Goal: Task Accomplishment & Management: Complete application form

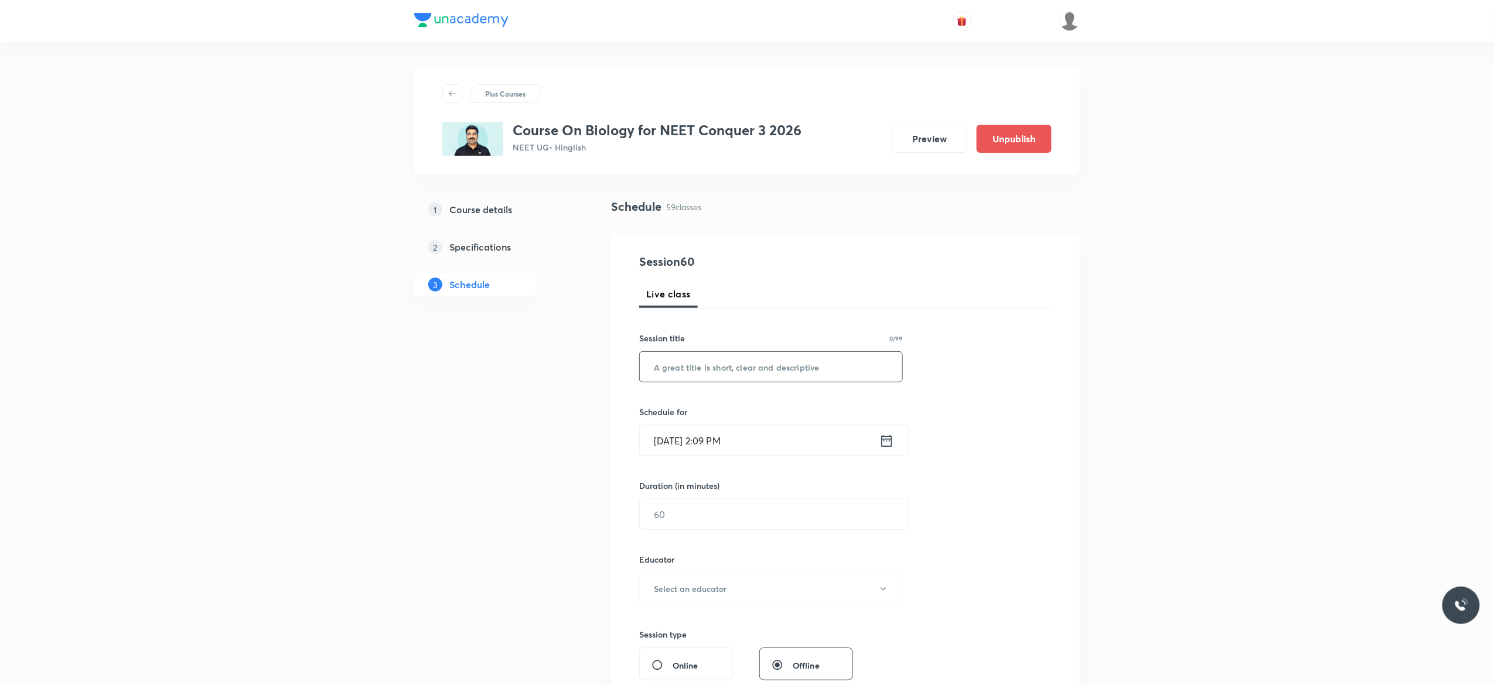
click at [703, 370] on input "text" at bounding box center [771, 367] width 262 height 30
type input "C"
type input "Cockroach - 1"
click at [889, 444] on icon at bounding box center [886, 441] width 15 height 16
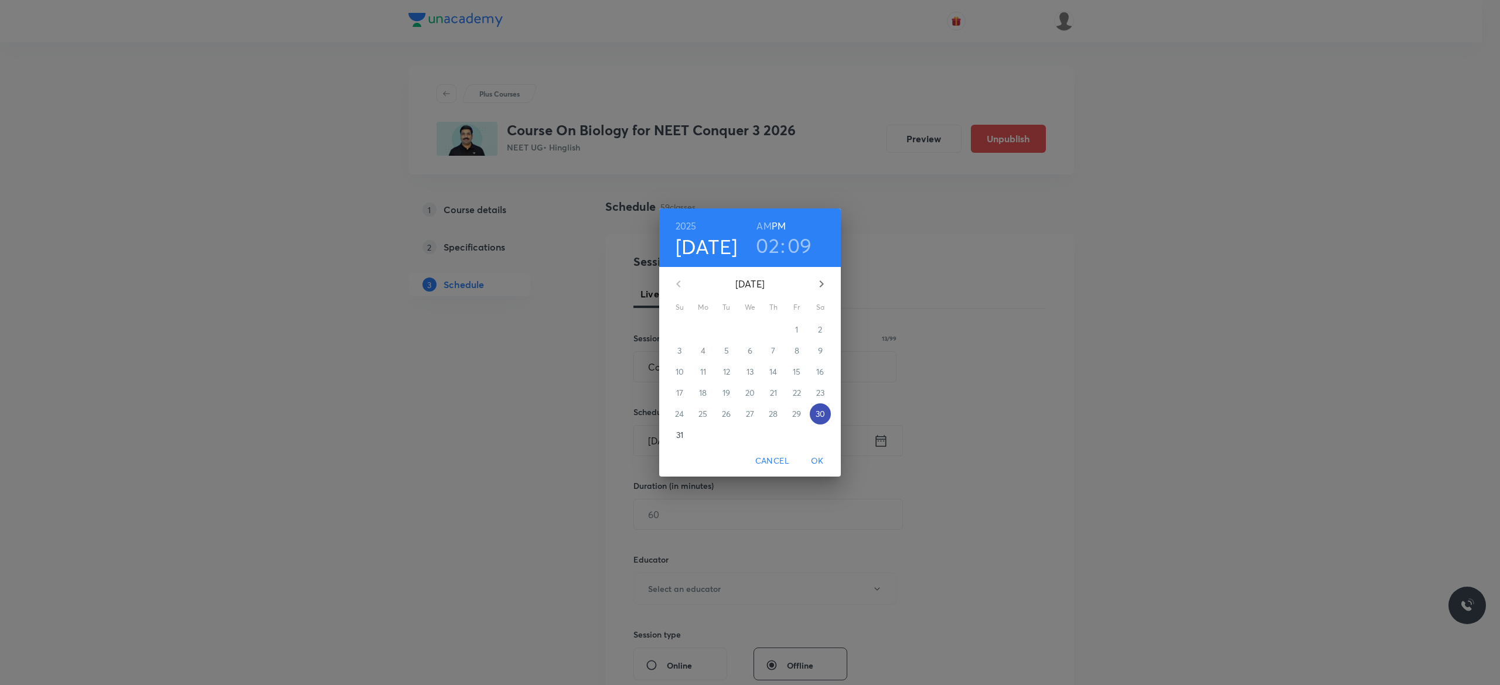
click at [821, 414] on p "30" at bounding box center [820, 414] width 9 height 12
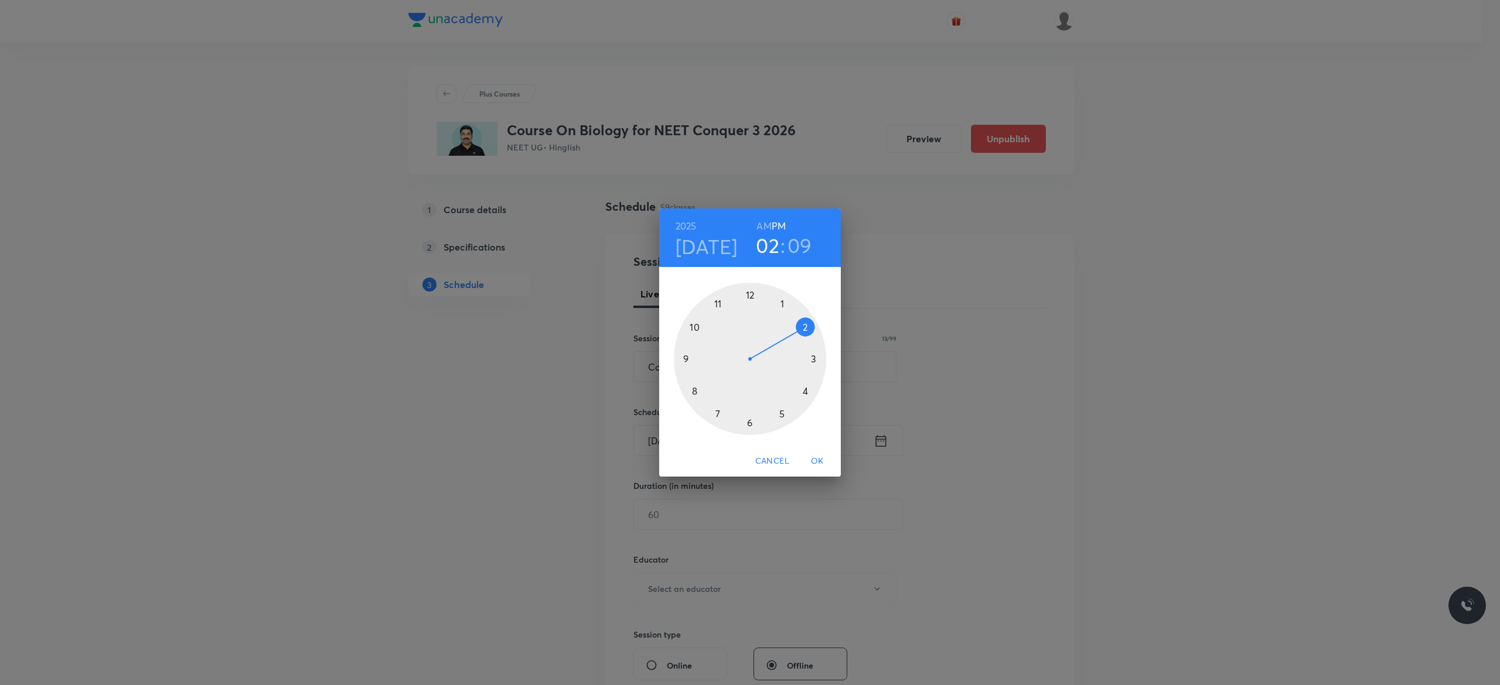
click at [805, 391] on div at bounding box center [750, 359] width 152 height 152
click at [750, 294] on div at bounding box center [750, 359] width 152 height 152
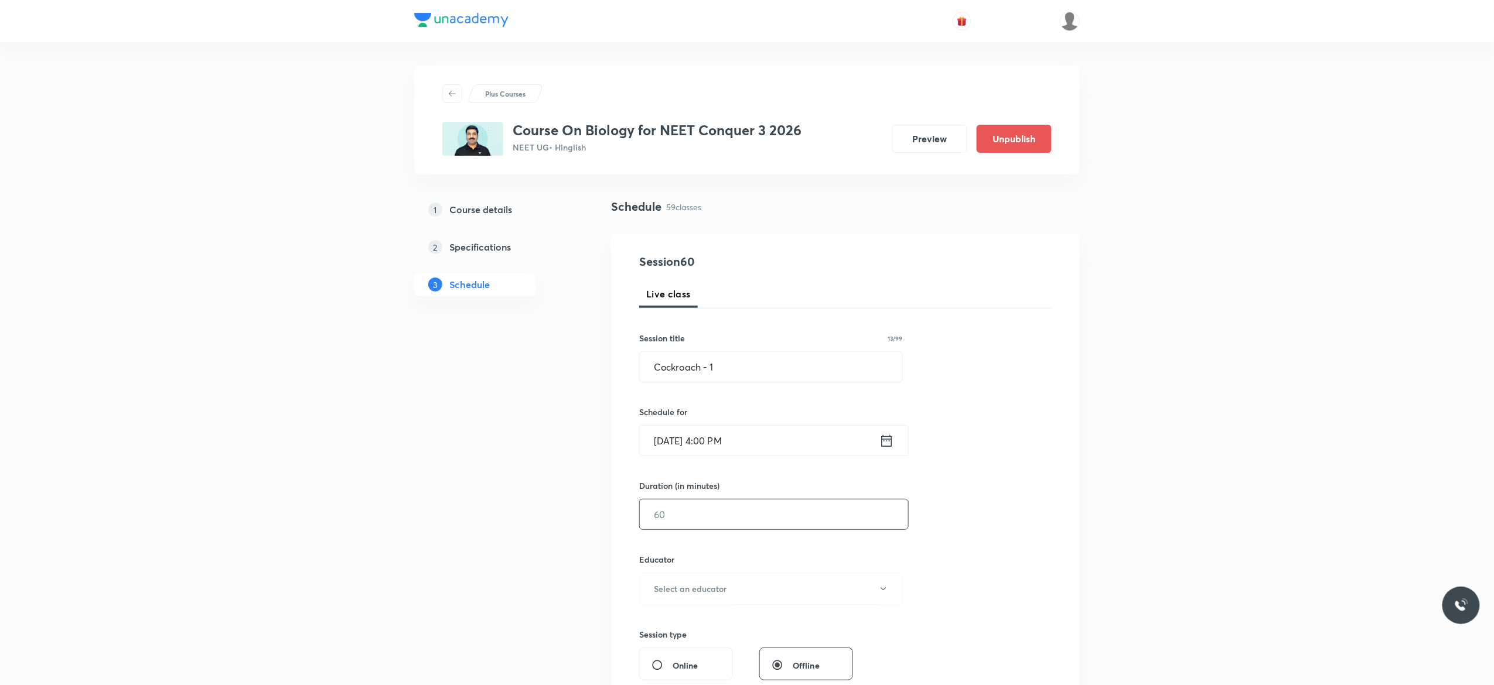
click at [703, 510] on input "text" at bounding box center [774, 515] width 268 height 30
type input "120"
click at [1023, 532] on div "Session 60 Live class Session title 13/99 Cockroach - 1 ​ Schedule for [DATE] 4…" at bounding box center [845, 565] width 412 height 625
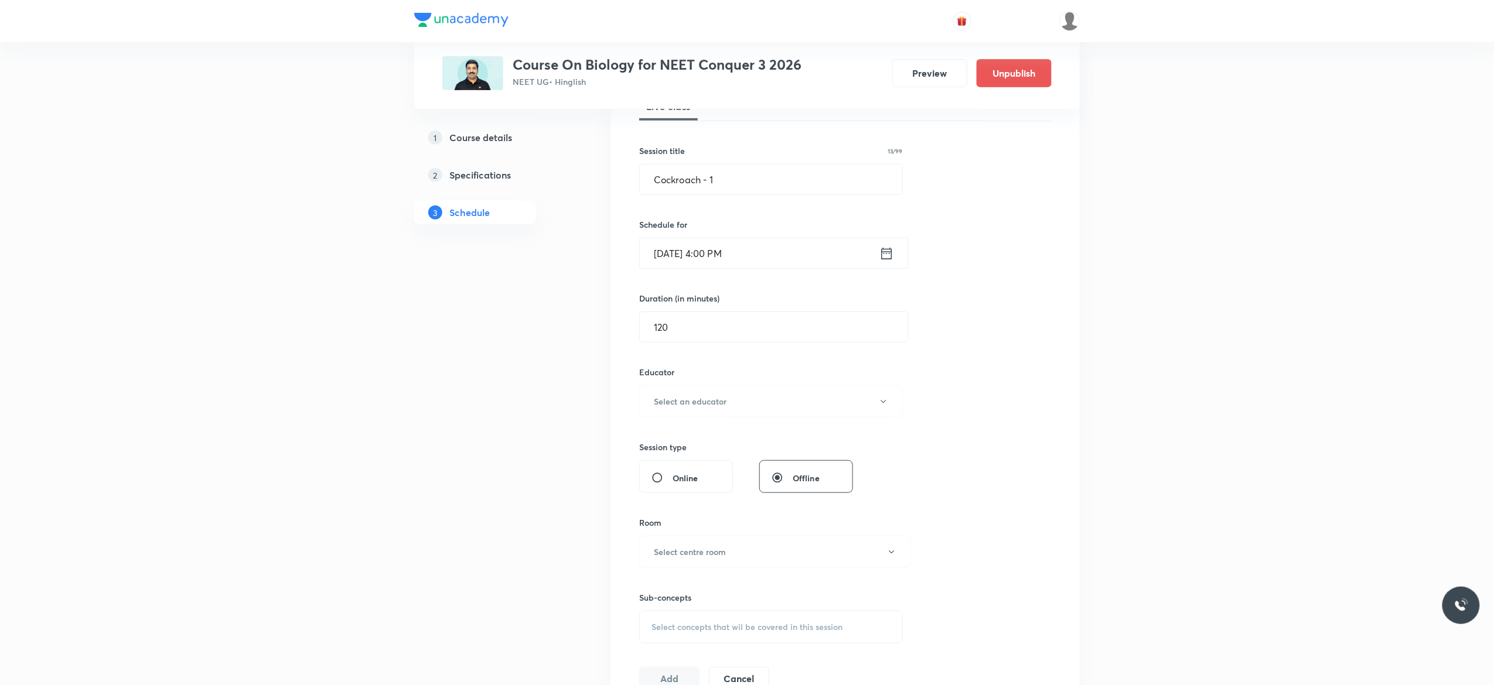
scroll to position [234, 0]
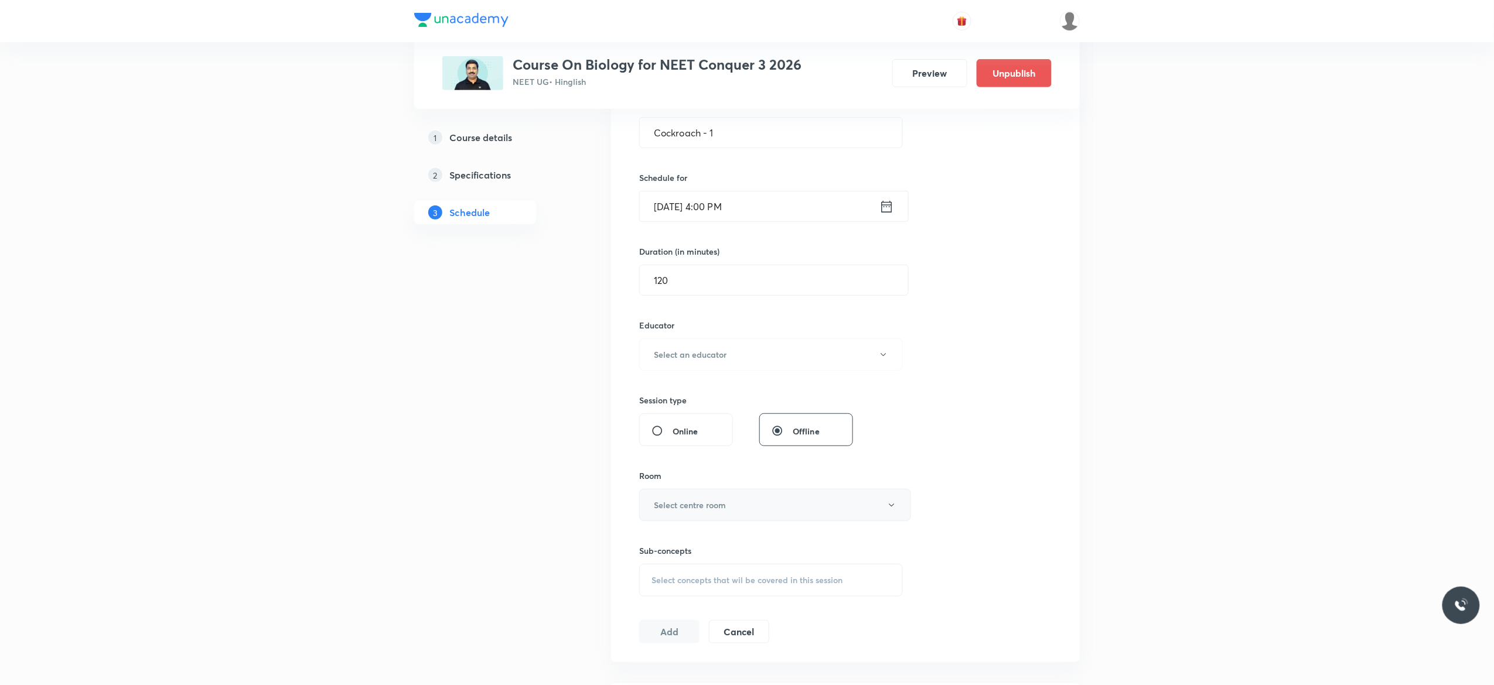
click at [892, 507] on icon "button" at bounding box center [891, 505] width 9 height 9
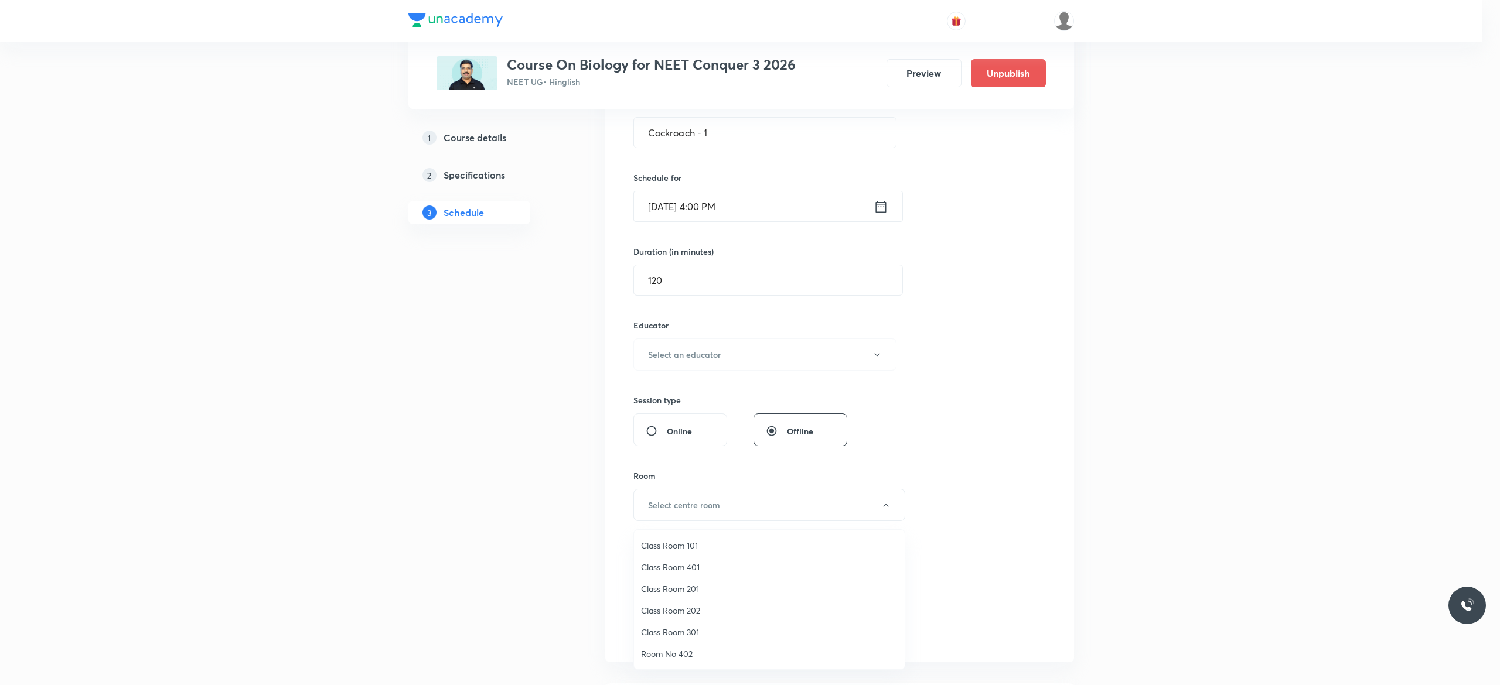
click at [714, 545] on span "Class Room 101" at bounding box center [769, 546] width 257 height 12
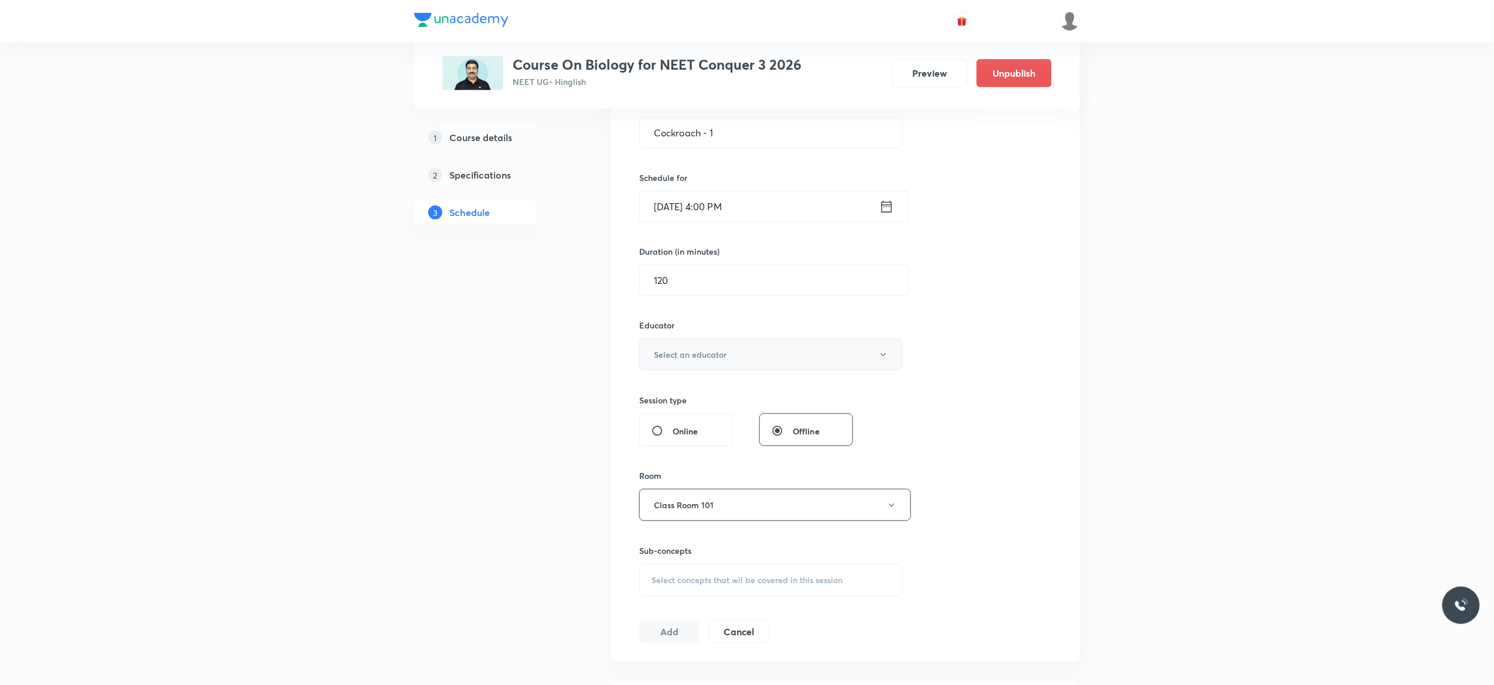
click at [886, 358] on icon "button" at bounding box center [883, 354] width 9 height 9
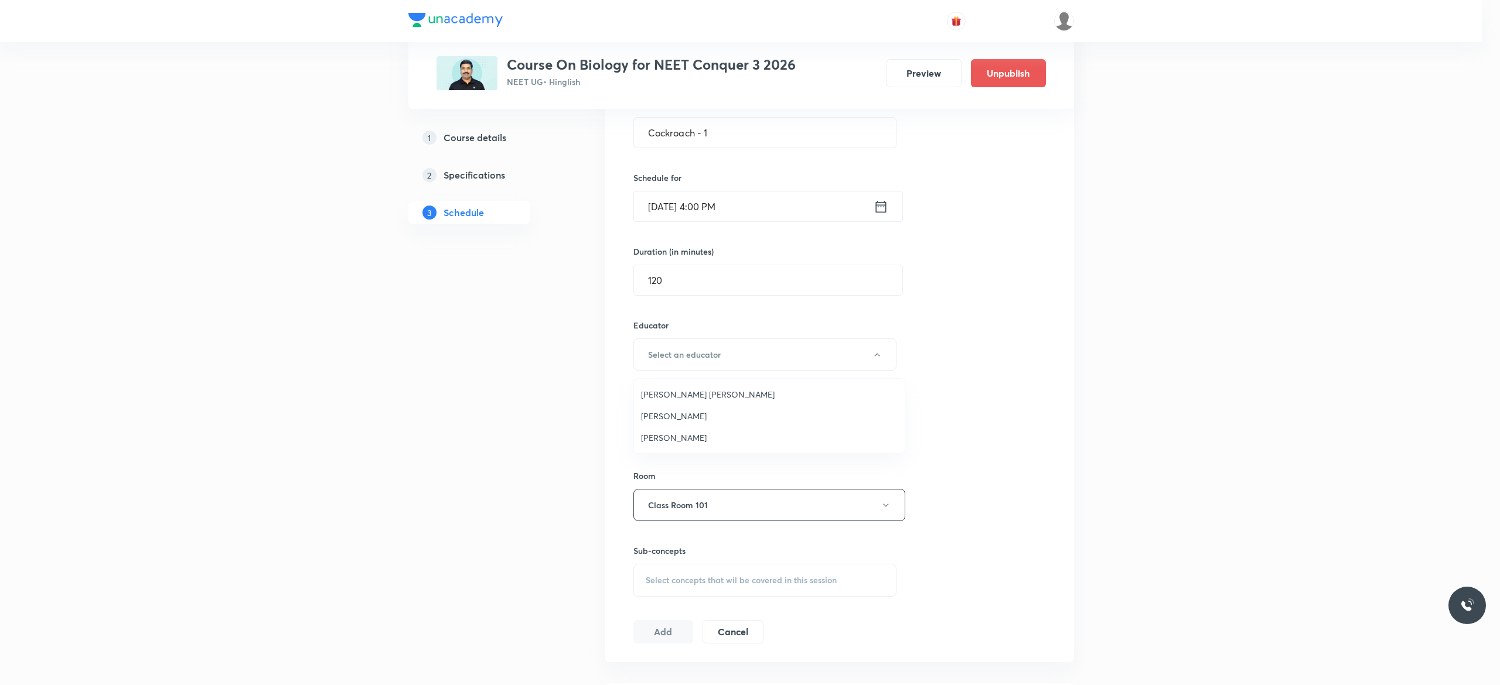
click at [707, 437] on span "[PERSON_NAME]" at bounding box center [769, 438] width 257 height 12
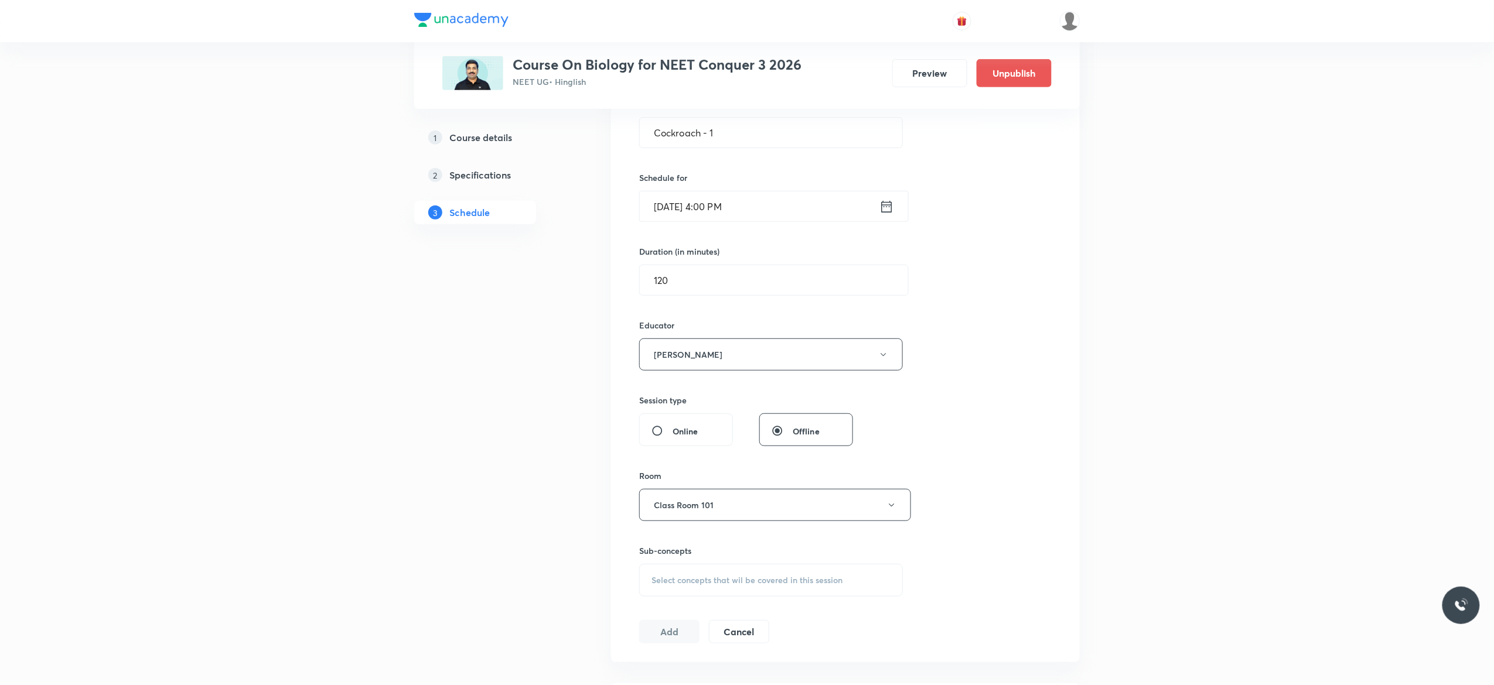
click at [952, 447] on div "Session 60 Live class Session title 13/99 Cockroach - 1 ​ Schedule for [DATE] 4…" at bounding box center [845, 331] width 412 height 625
click at [746, 592] on div "Select concepts that wil be covered in this session" at bounding box center [771, 580] width 264 height 33
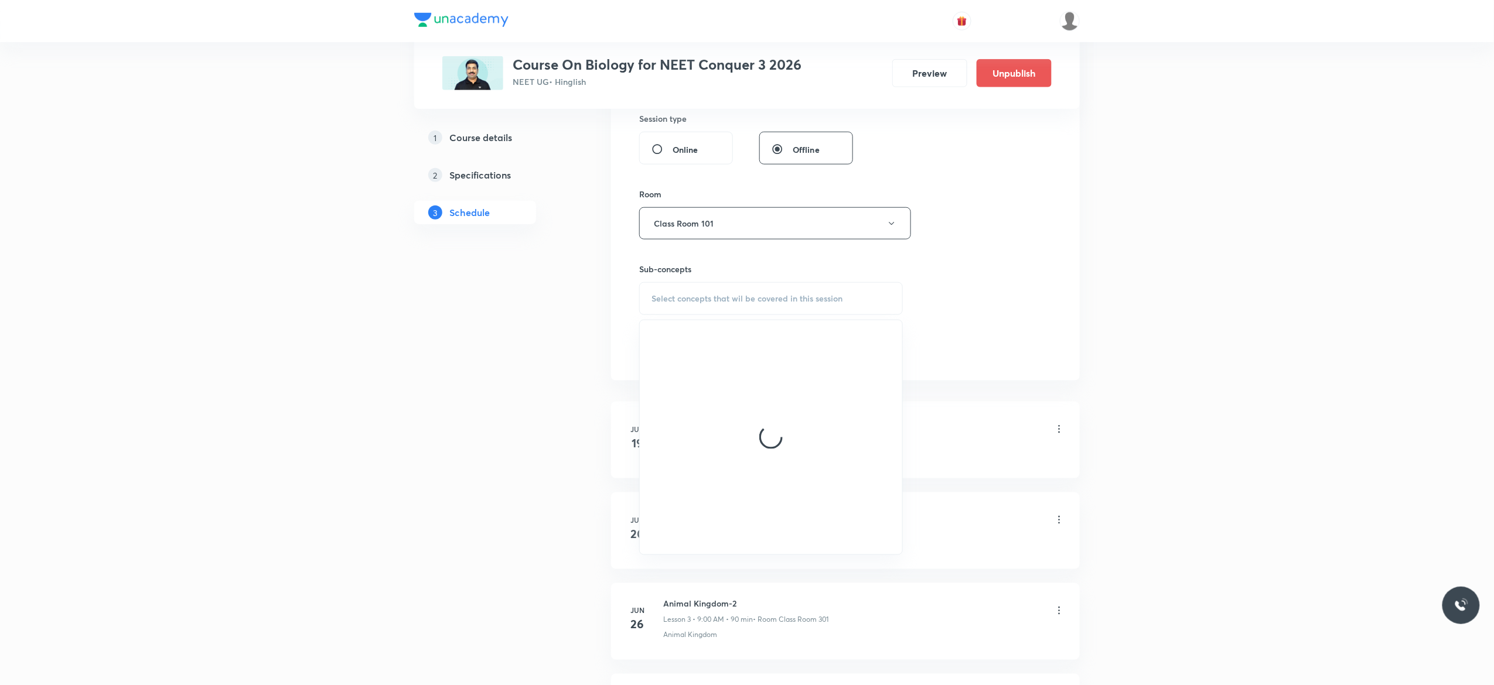
scroll to position [562, 0]
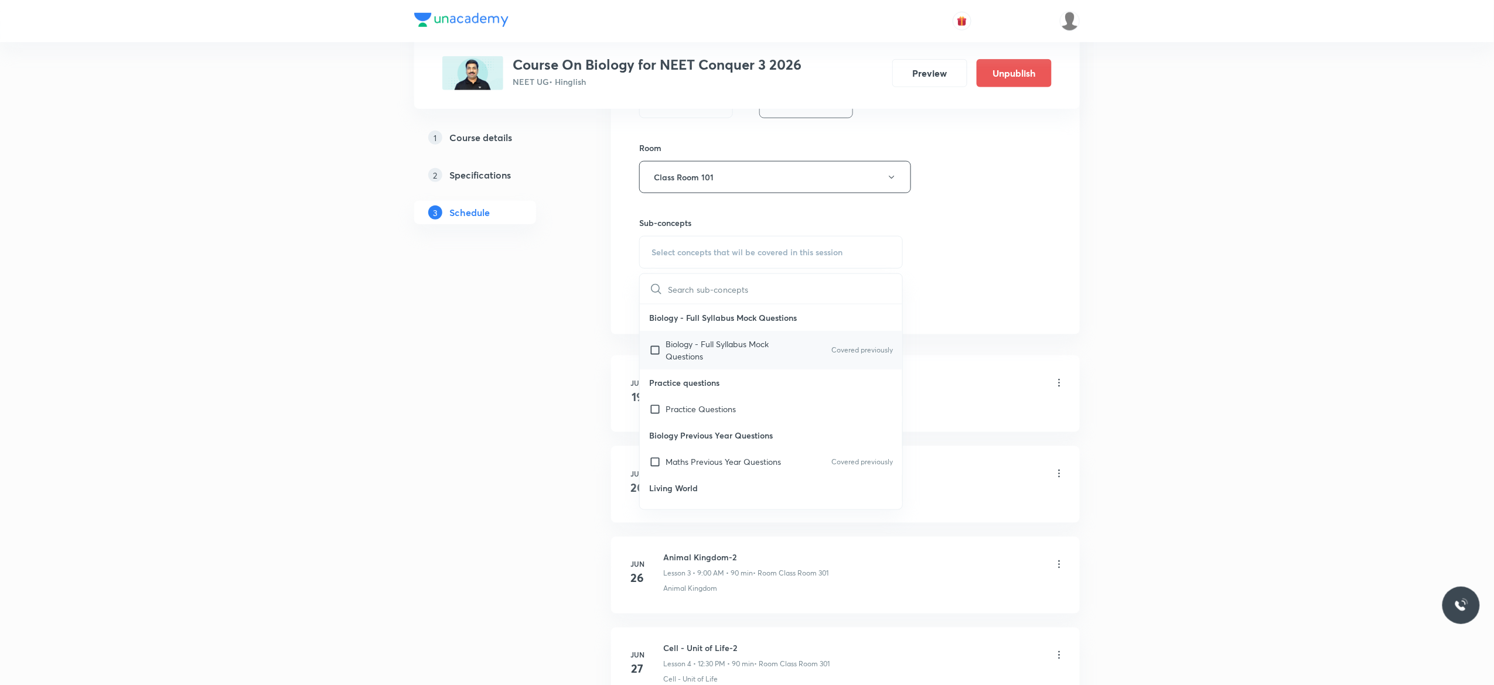
click at [657, 352] on input "checkbox" at bounding box center [657, 350] width 16 height 25
checkbox input "true"
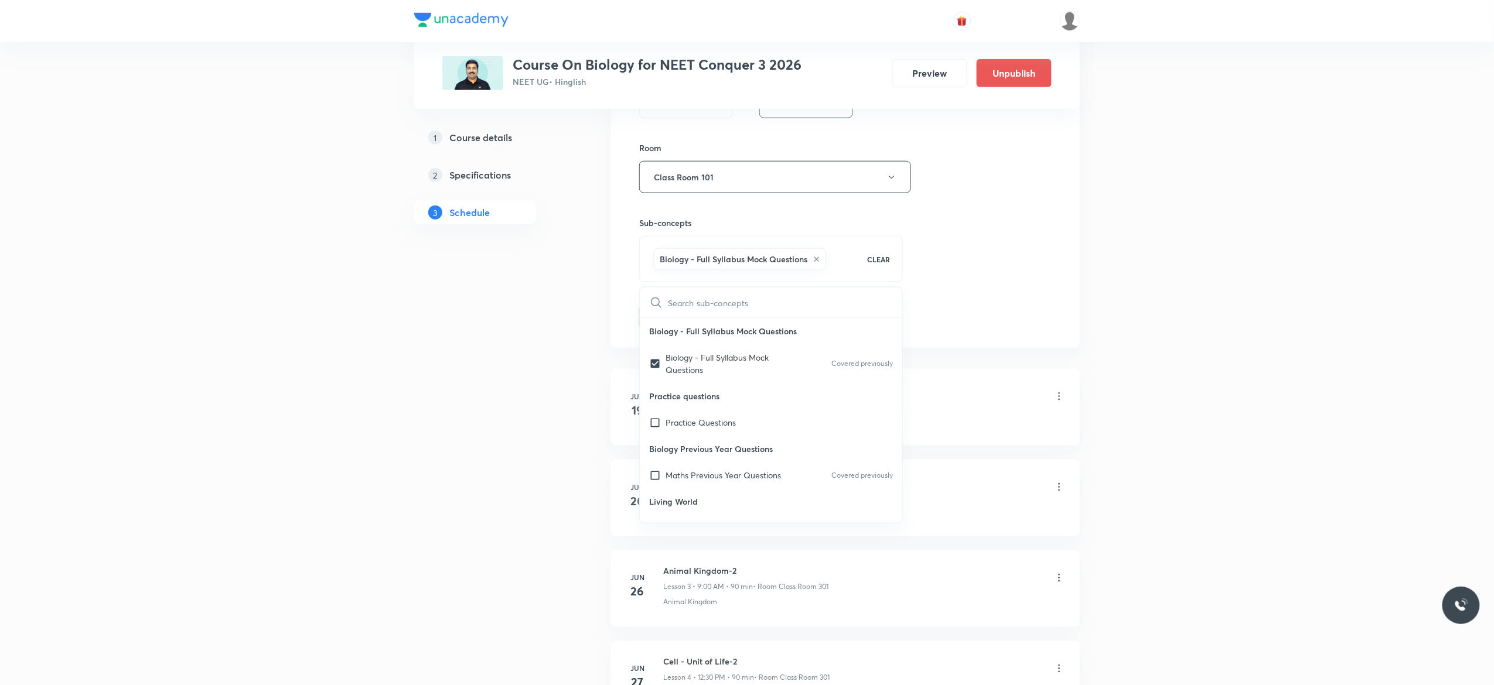
drag, startPoint x: 537, startPoint y: 384, endPoint x: 605, endPoint y: 347, distance: 77.1
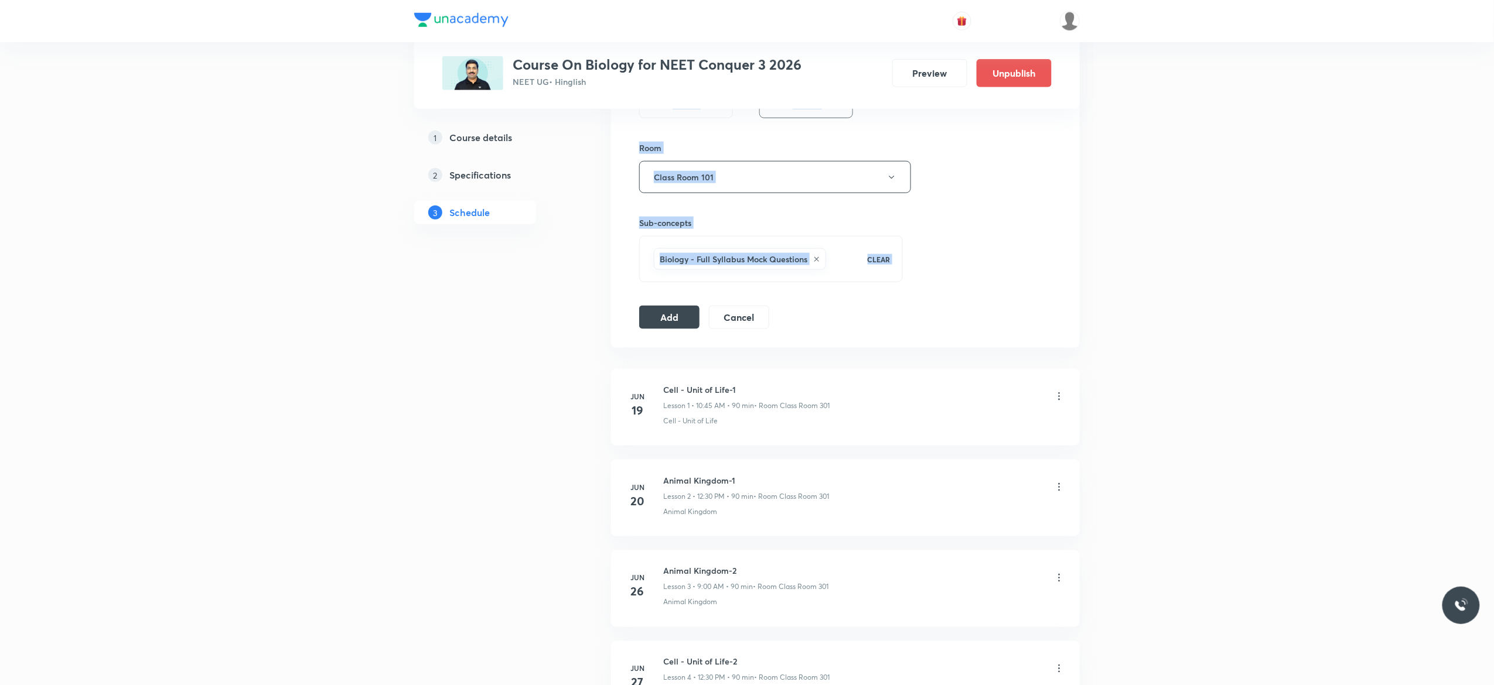
click at [663, 323] on button "Add" at bounding box center [669, 316] width 60 height 23
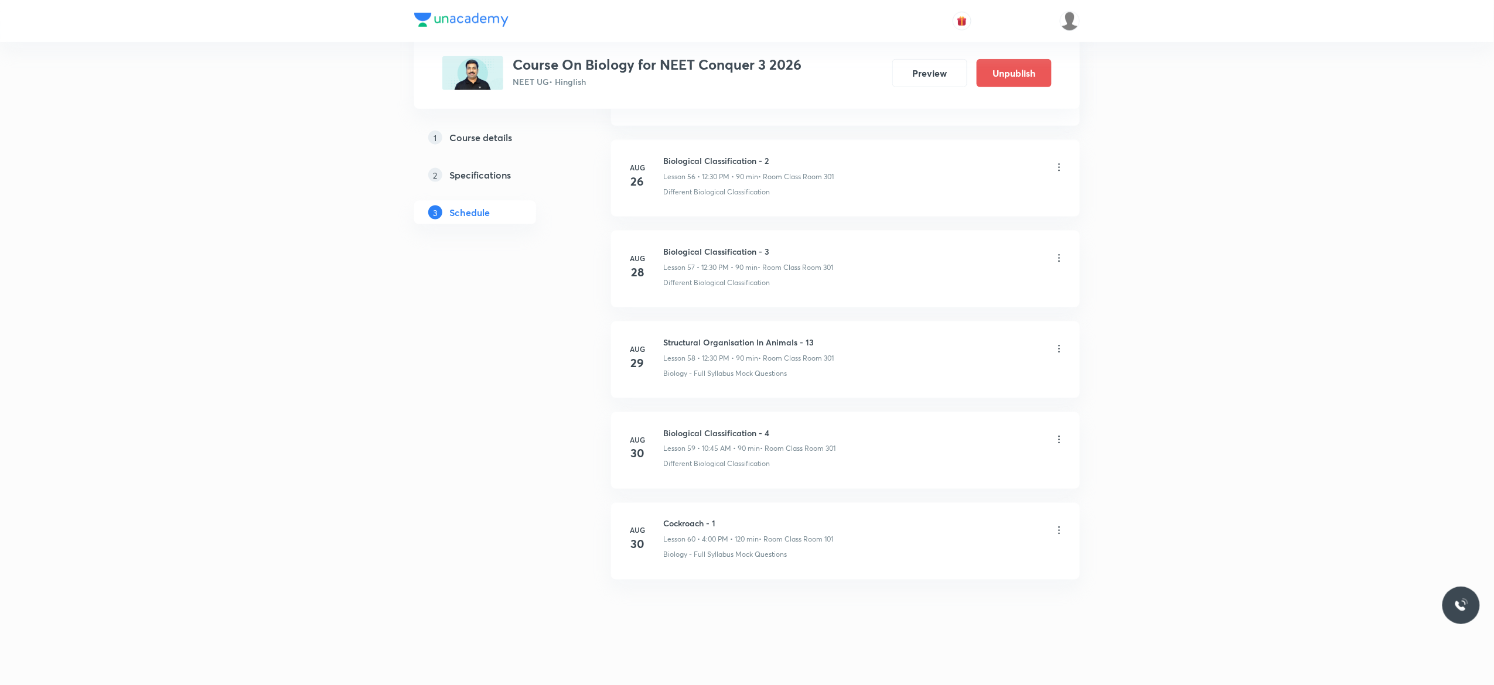
scroll to position [5187, 0]
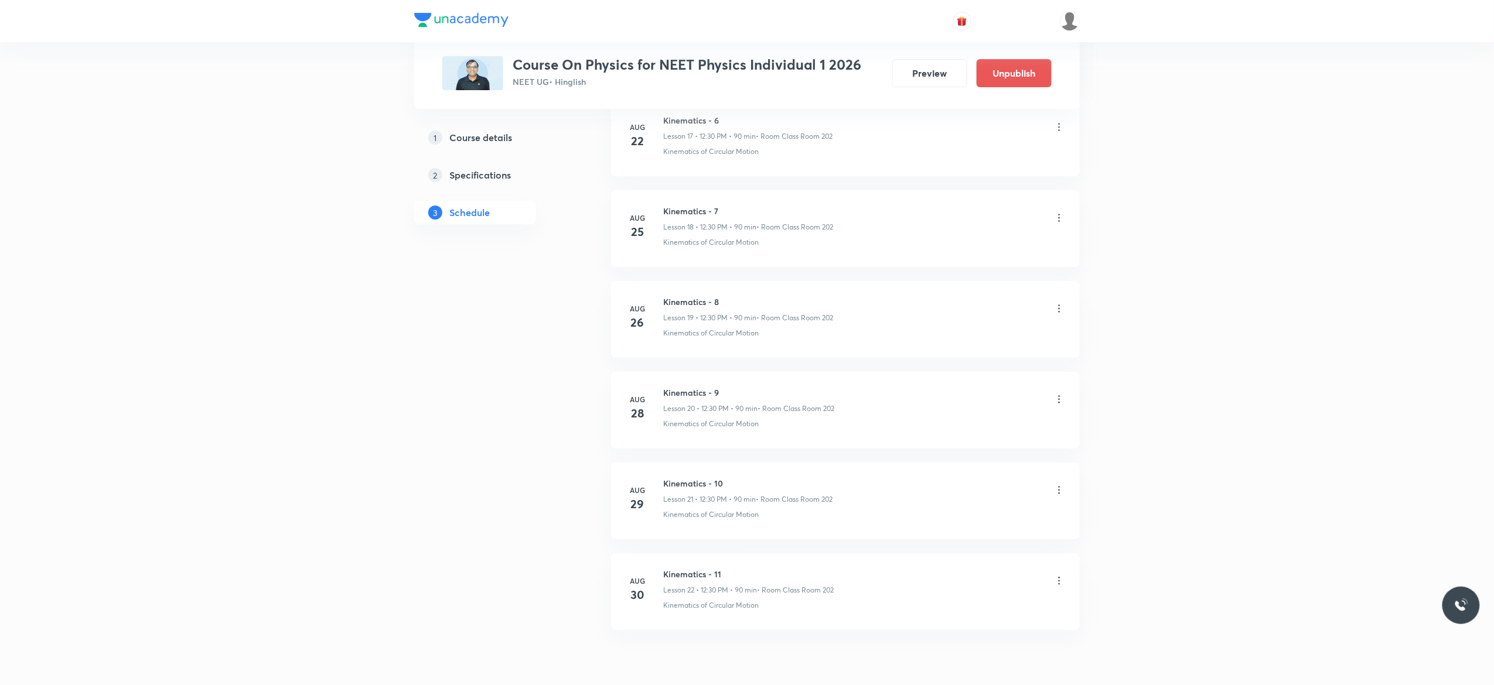
scroll to position [2262, 0]
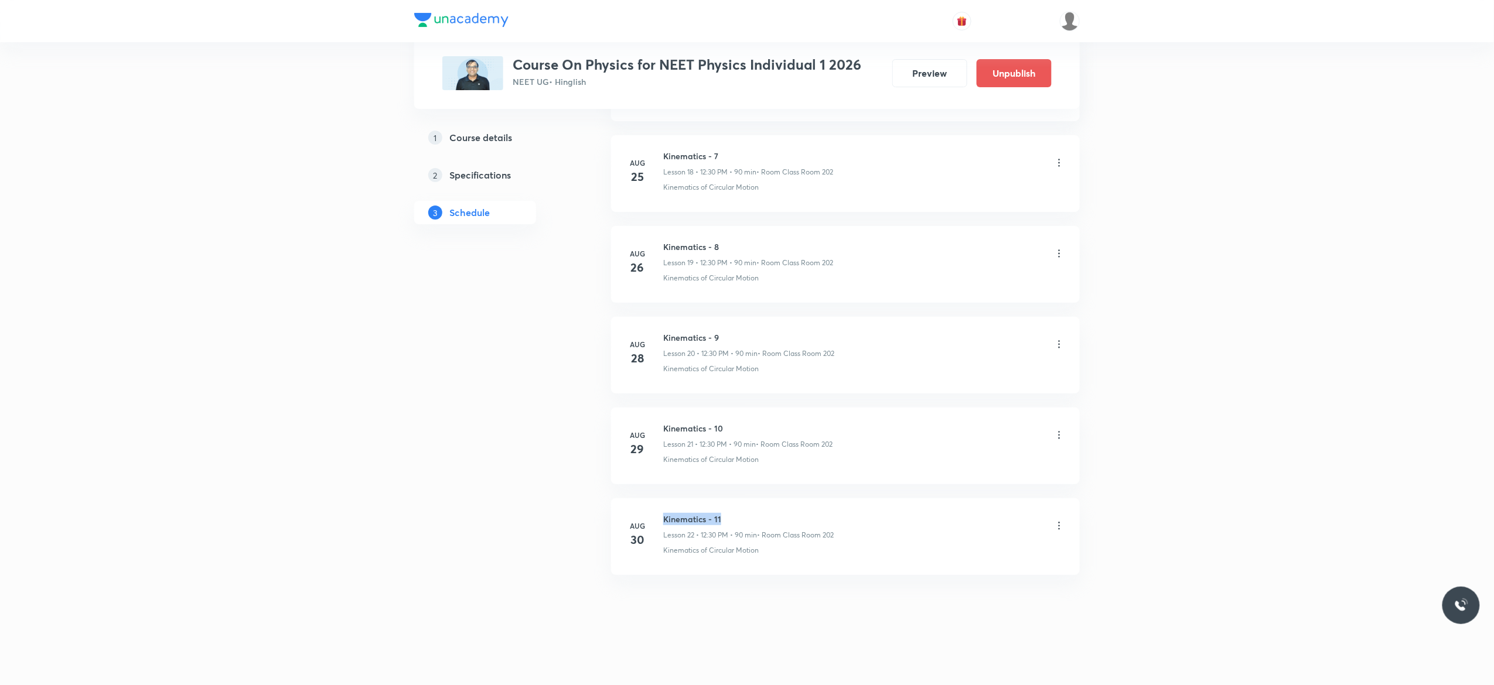
drag, startPoint x: 725, startPoint y: 513, endPoint x: 664, endPoint y: 514, distance: 60.9
click at [664, 514] on h6 "Kinematics - 11" at bounding box center [748, 519] width 170 height 12
copy h6 "Kinematics - 11"
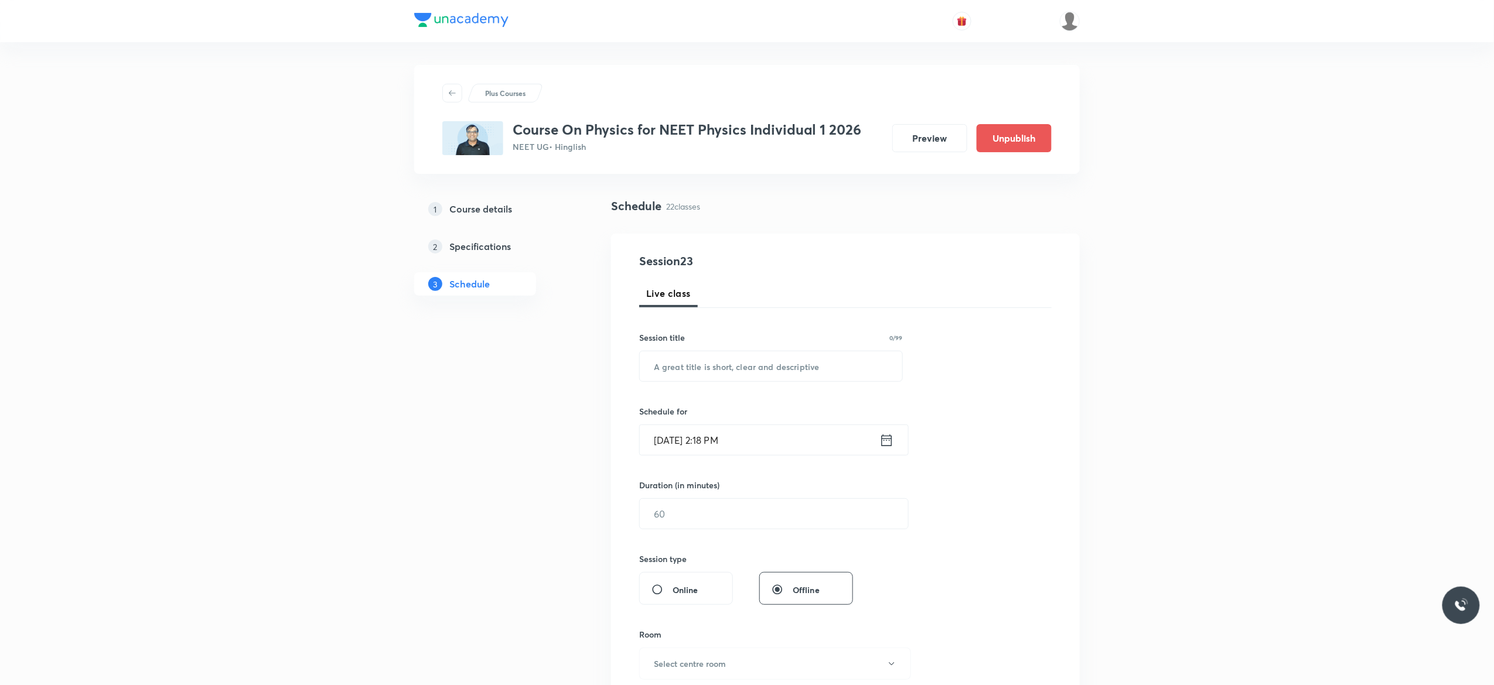
scroll to position [0, 0]
click at [742, 363] on input "text" at bounding box center [771, 367] width 262 height 30
paste input "Kinematics - 11"
type input "Kinematics - 12"
click at [891, 442] on icon at bounding box center [886, 441] width 15 height 16
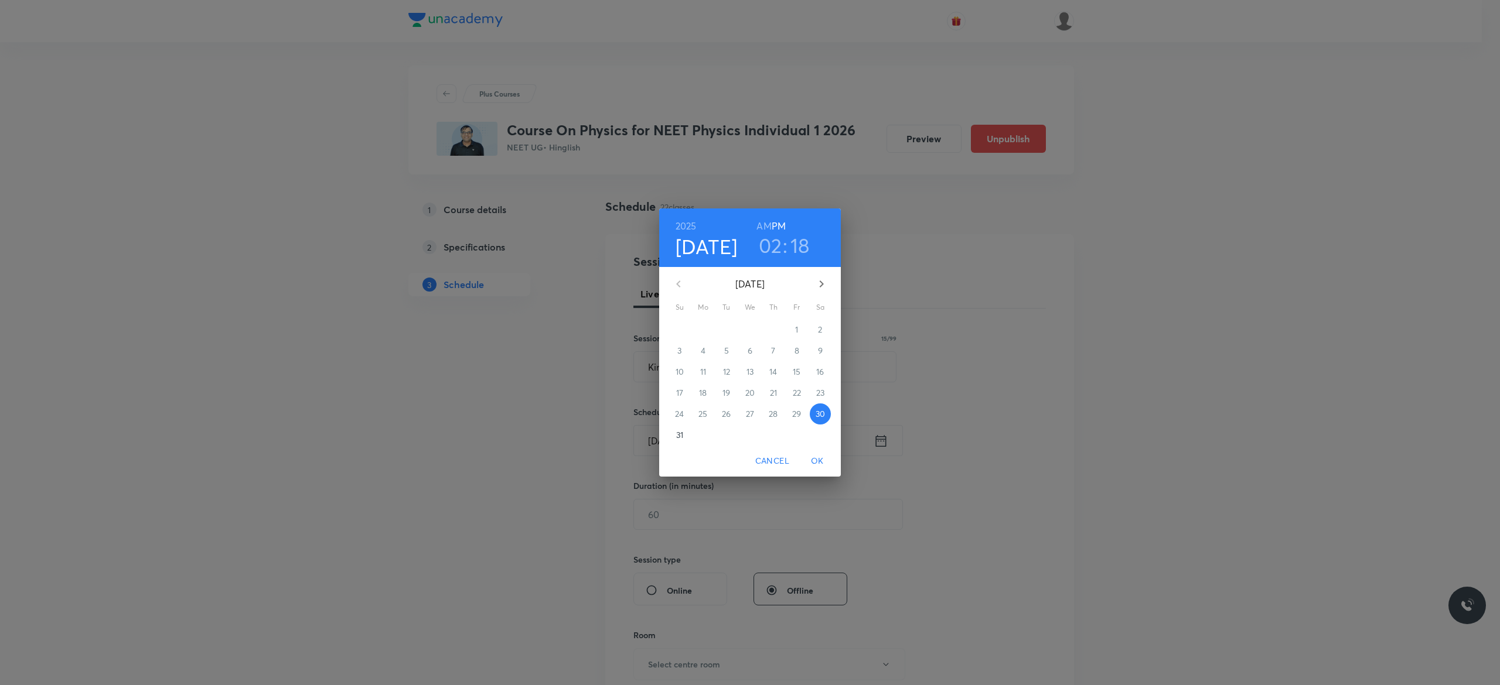
click at [677, 435] on p "31" at bounding box center [679, 435] width 7 height 12
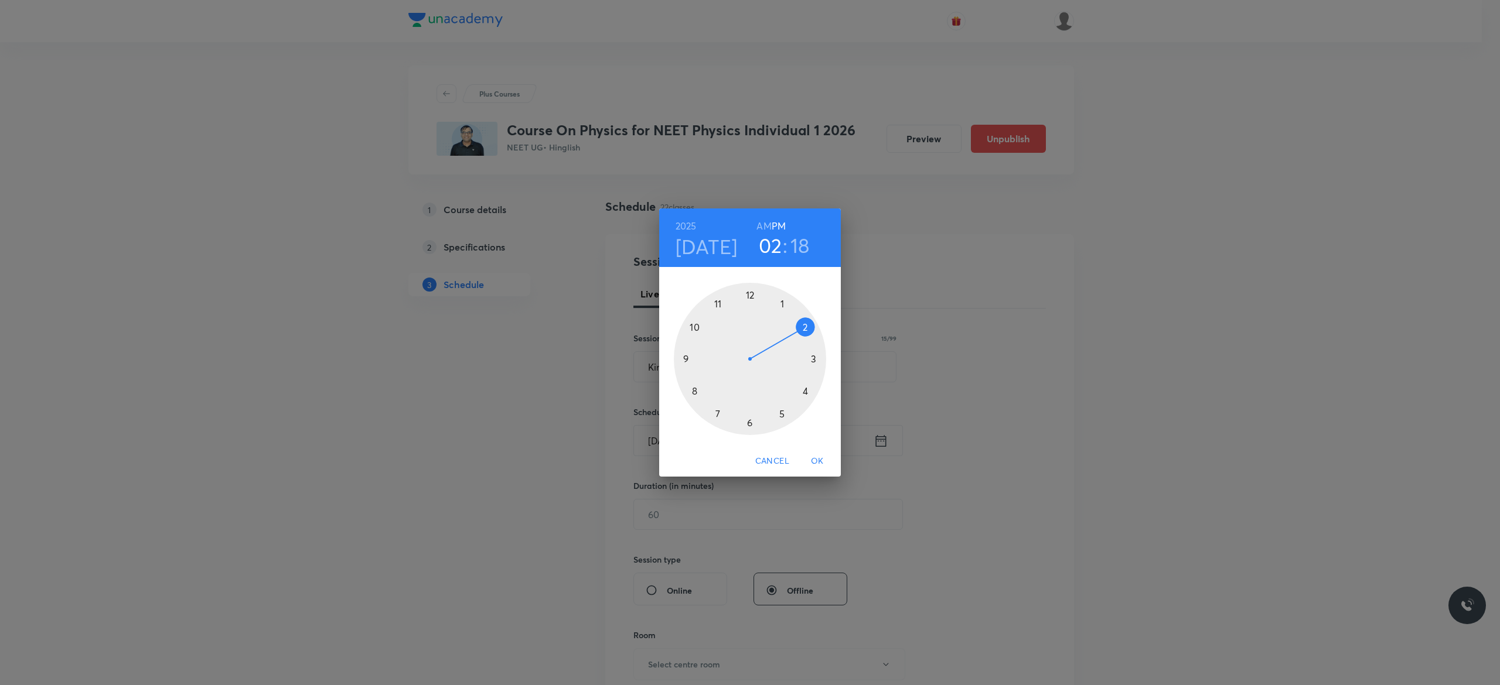
click at [749, 292] on div at bounding box center [750, 359] width 152 height 152
click at [748, 421] on div at bounding box center [750, 359] width 152 height 152
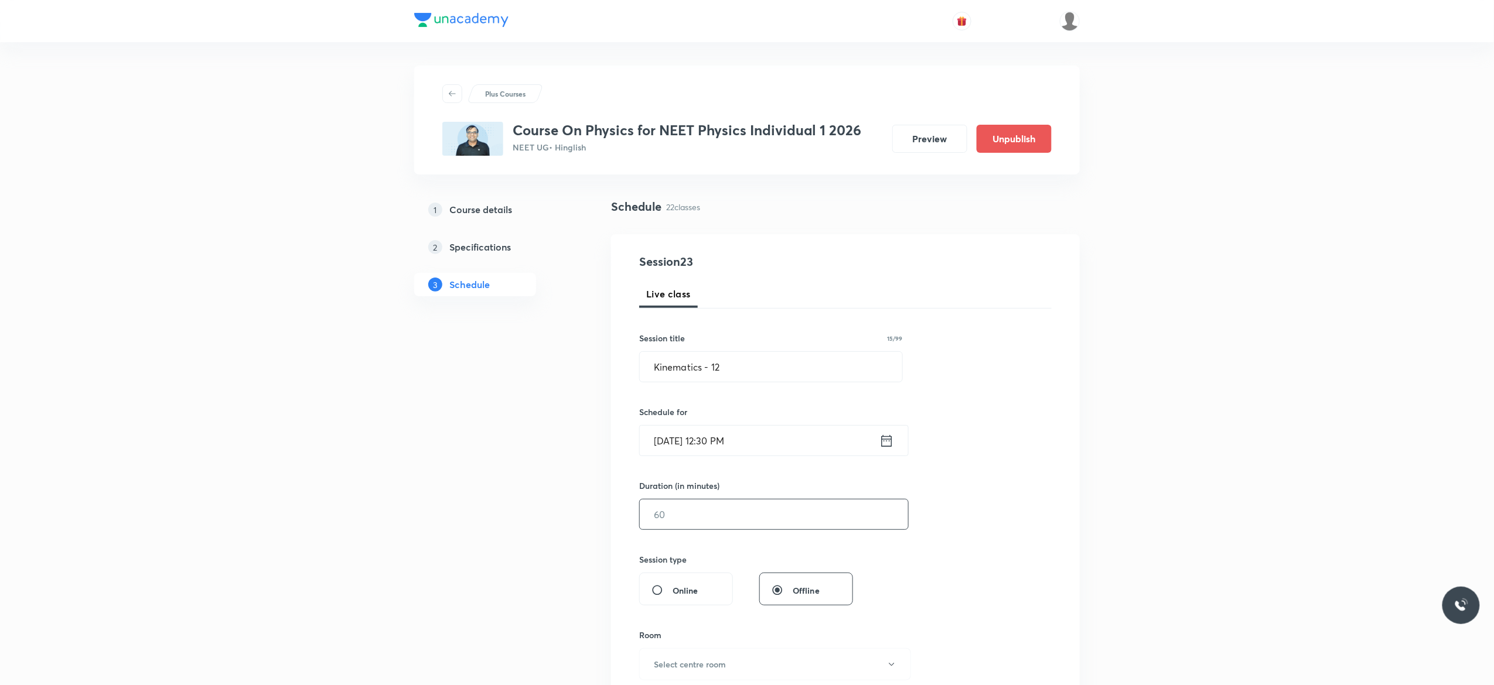
click at [706, 520] on input "text" at bounding box center [774, 515] width 268 height 30
type input "90"
click at [957, 545] on div "Session 23 Live class Session title 15/99 Kinematics - 12 ​ Schedule for Aug 31…" at bounding box center [845, 528] width 412 height 550
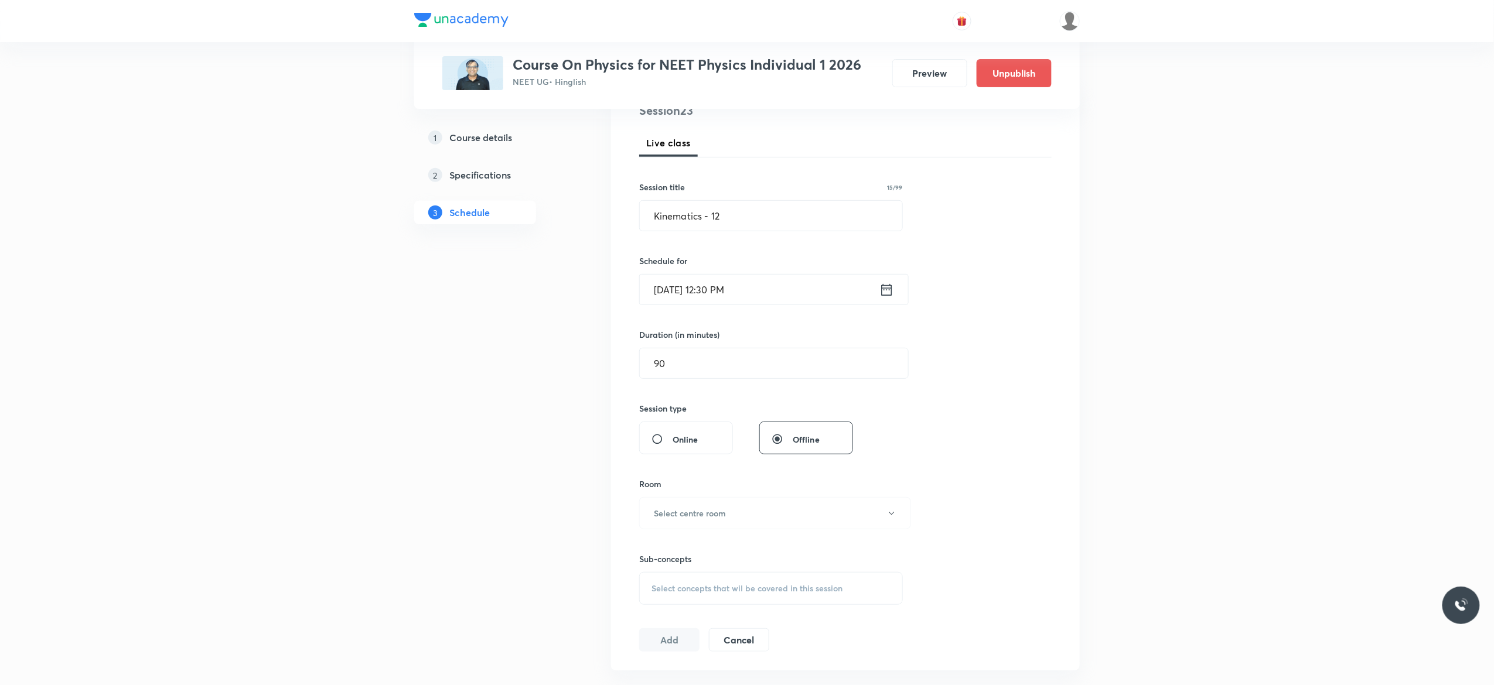
scroll to position [234, 0]
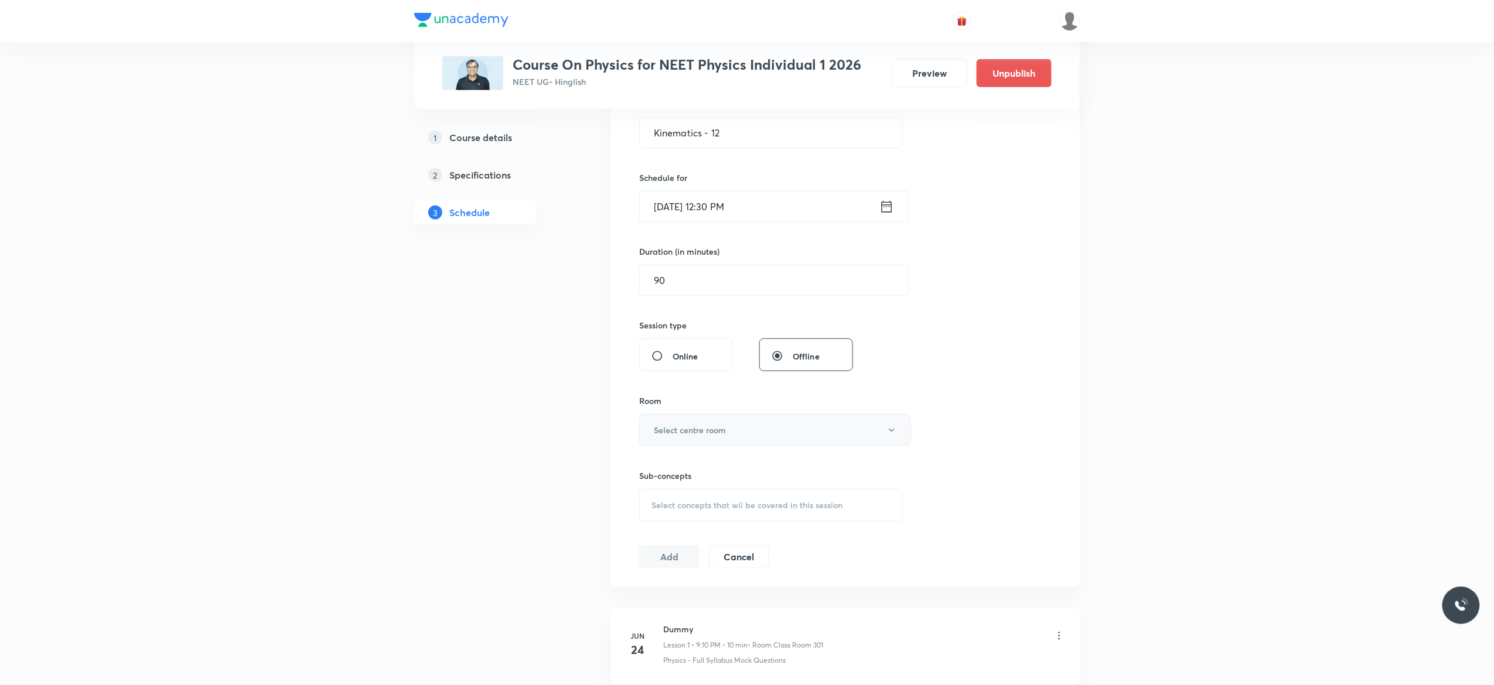
click at [887, 435] on icon "button" at bounding box center [891, 430] width 9 height 9
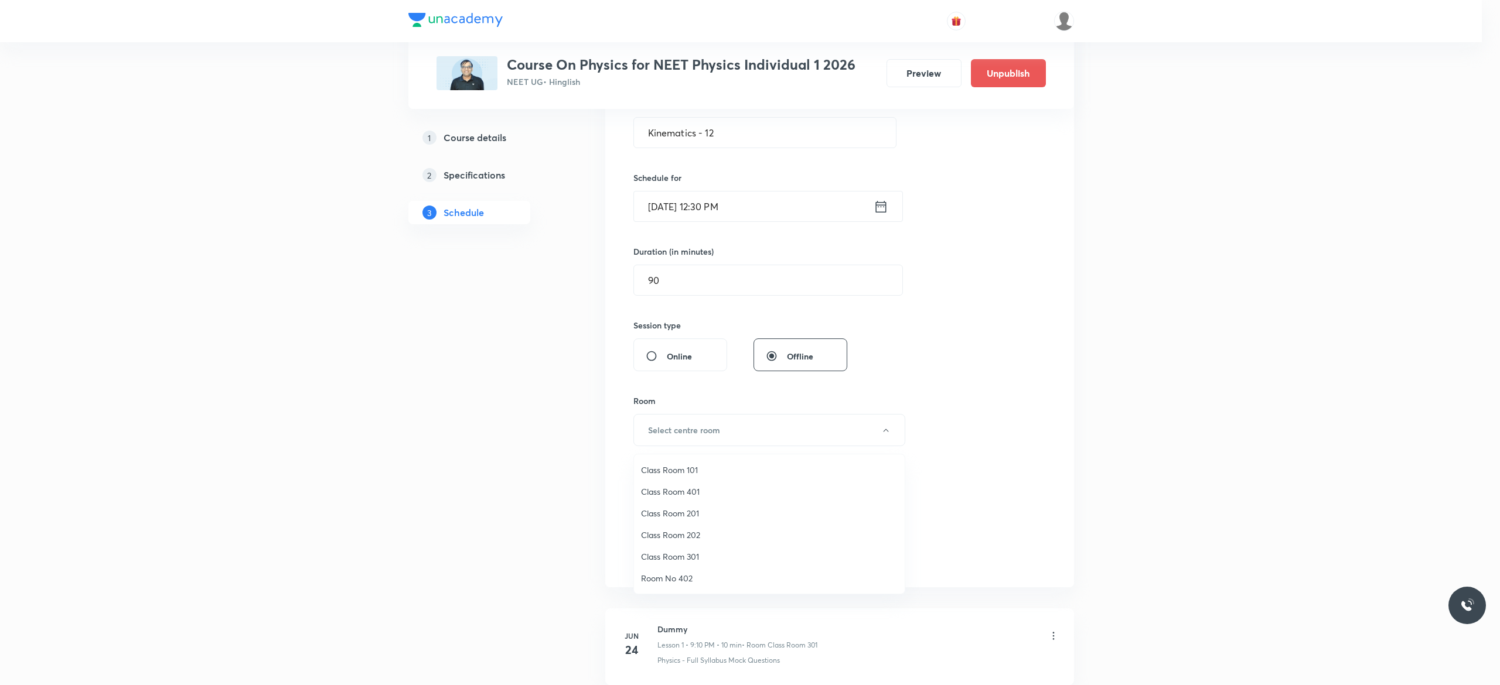
click at [694, 534] on span "Class Room 202" at bounding box center [769, 535] width 257 height 12
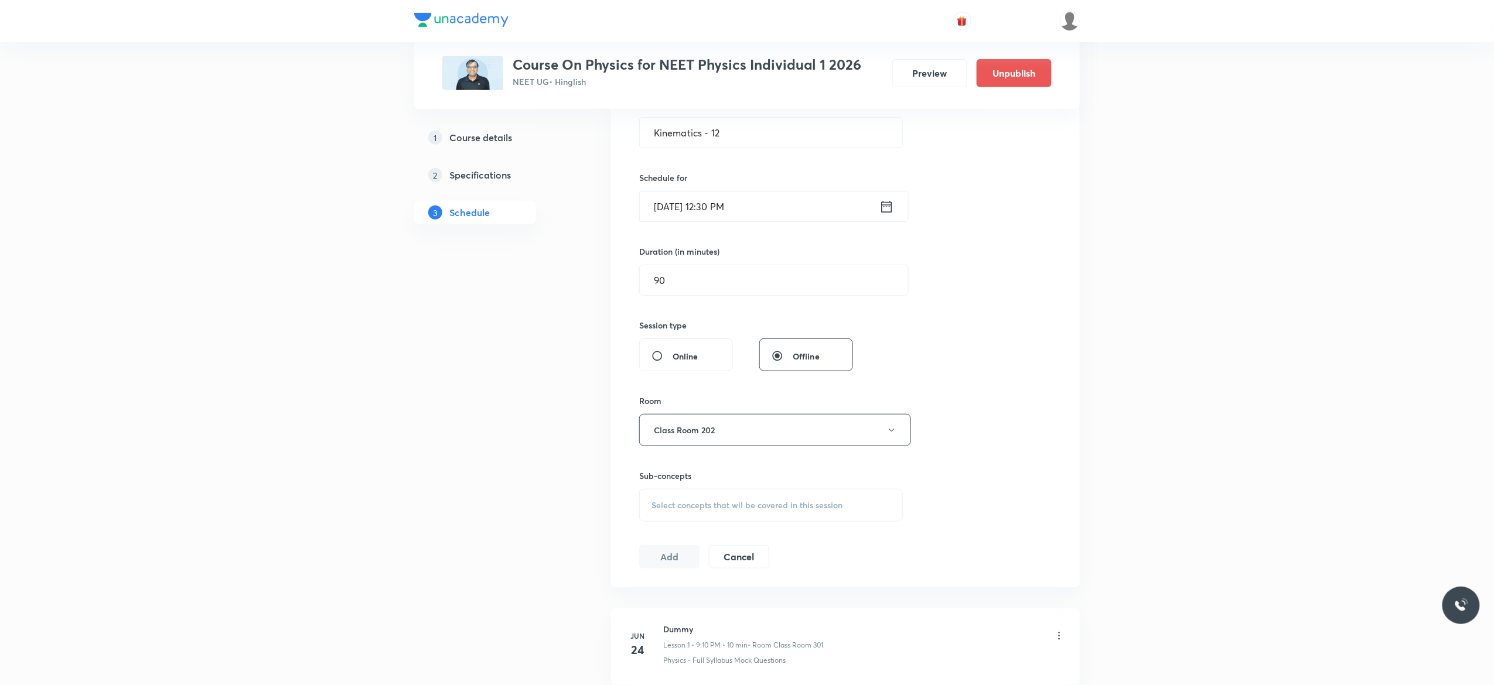
click at [707, 510] on span "Select concepts that wil be covered in this session" at bounding box center [747, 505] width 191 height 9
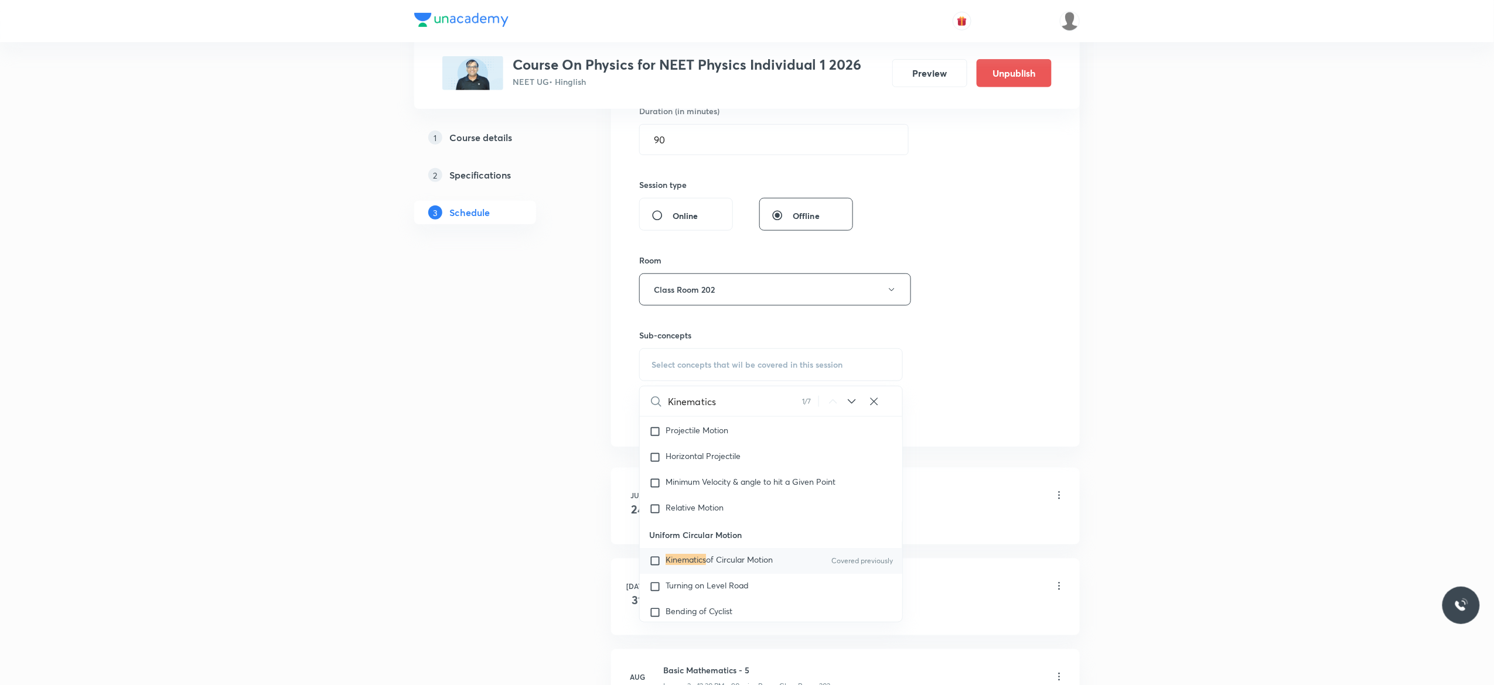
scroll to position [2218, 0]
type input "Kinematics"
click at [654, 560] on input "checkbox" at bounding box center [657, 554] width 16 height 12
checkbox input "true"
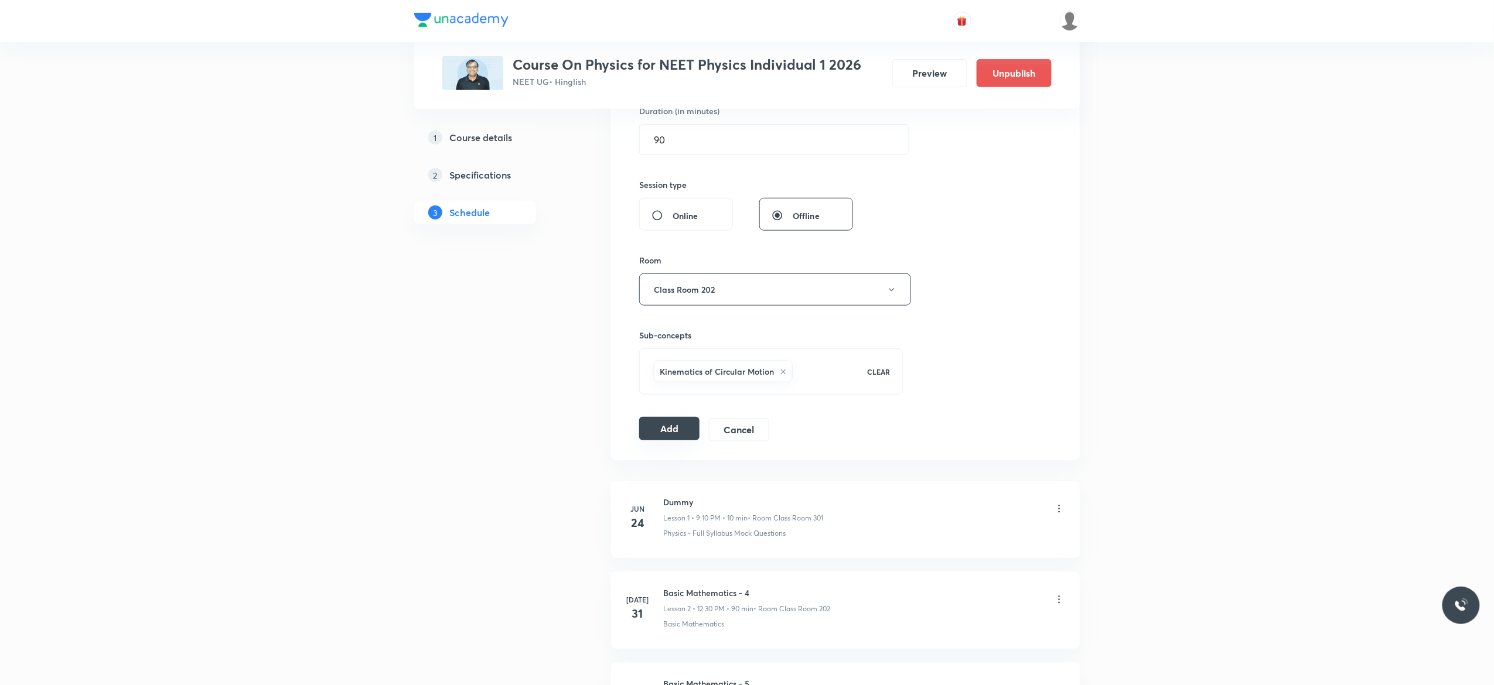
click at [666, 436] on button "Add" at bounding box center [669, 428] width 60 height 23
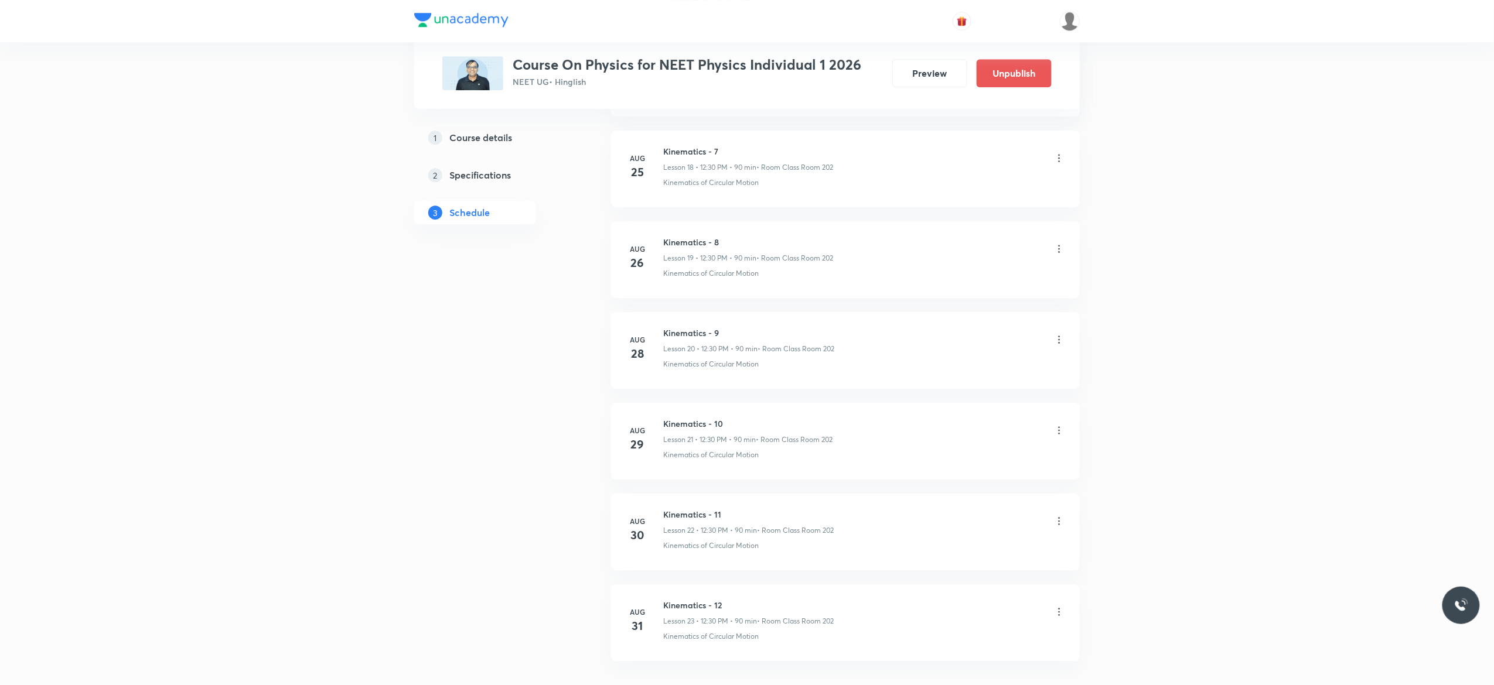
scroll to position [1812, 0]
